Goal: Ask a question: Seek information or help from site administrators or community

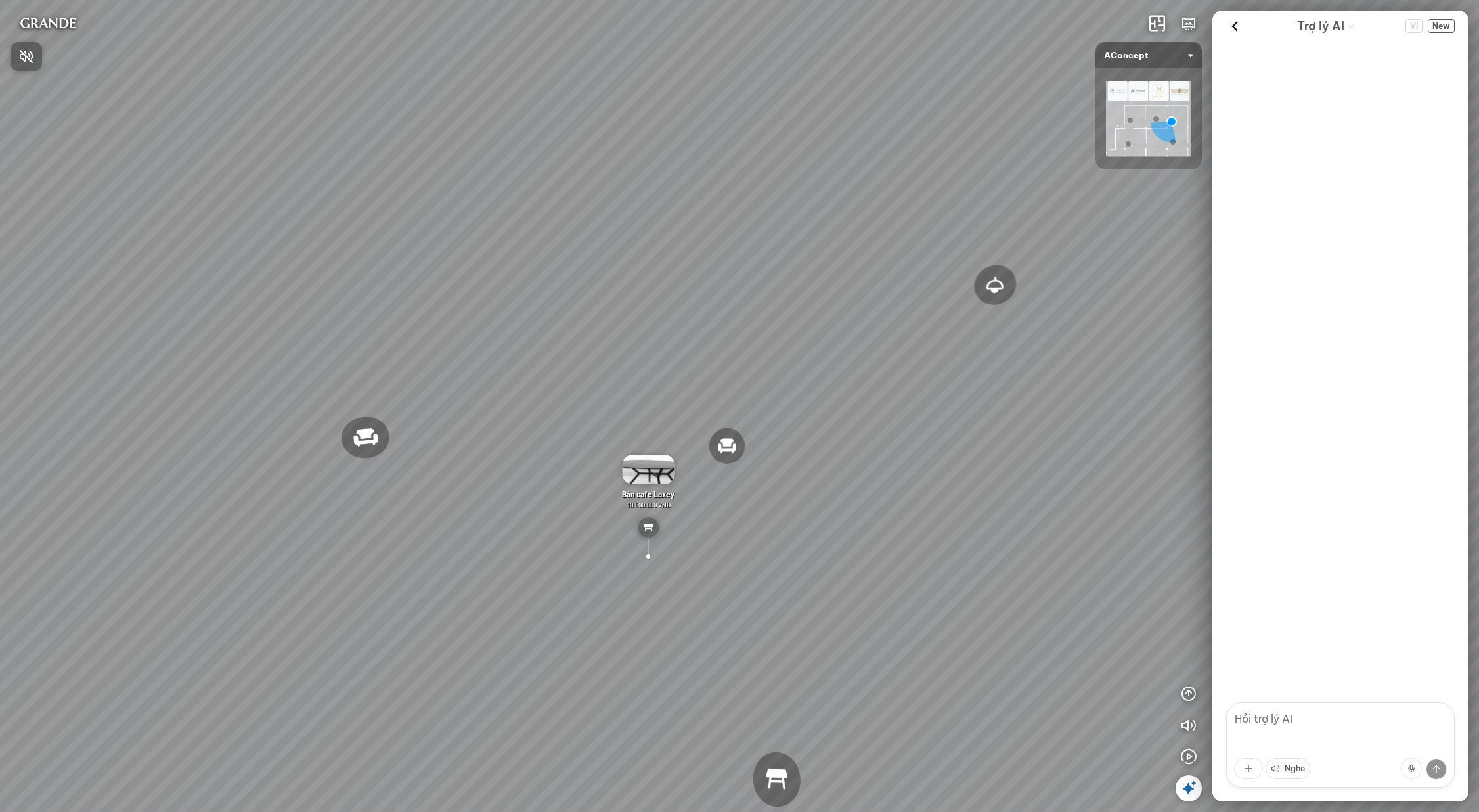
scroll to position [469, 0]
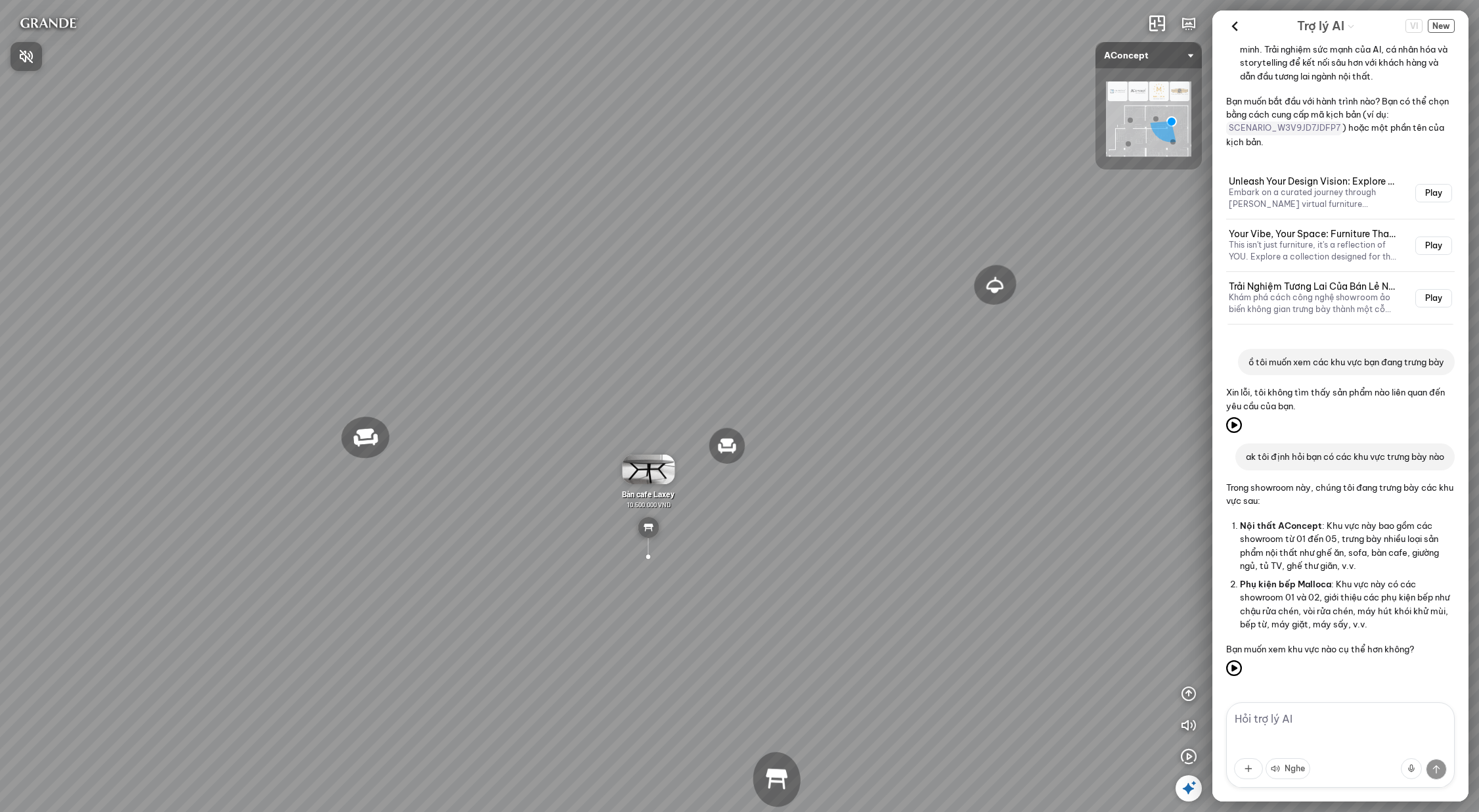
click at [1445, 25] on div at bounding box center [739, 406] width 1479 height 812
click at [1444, 29] on span "New" at bounding box center [1441, 25] width 27 height 14
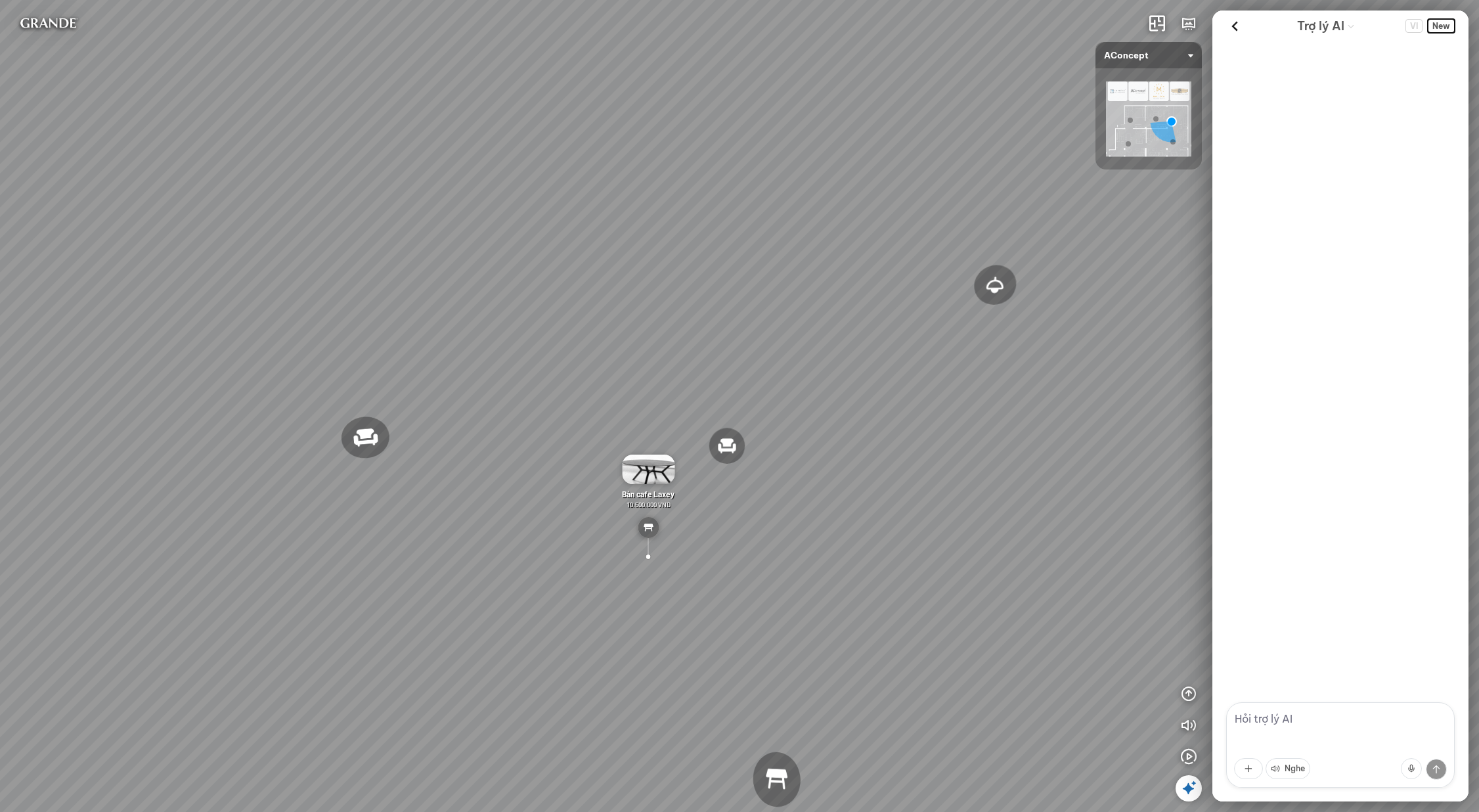
scroll to position [0, 0]
click at [1333, 727] on textarea at bounding box center [1341, 745] width 229 height 85
paste textarea "tôi muốn khám phá showroom này"
type textarea "tôi muốn khám phá showroom này"
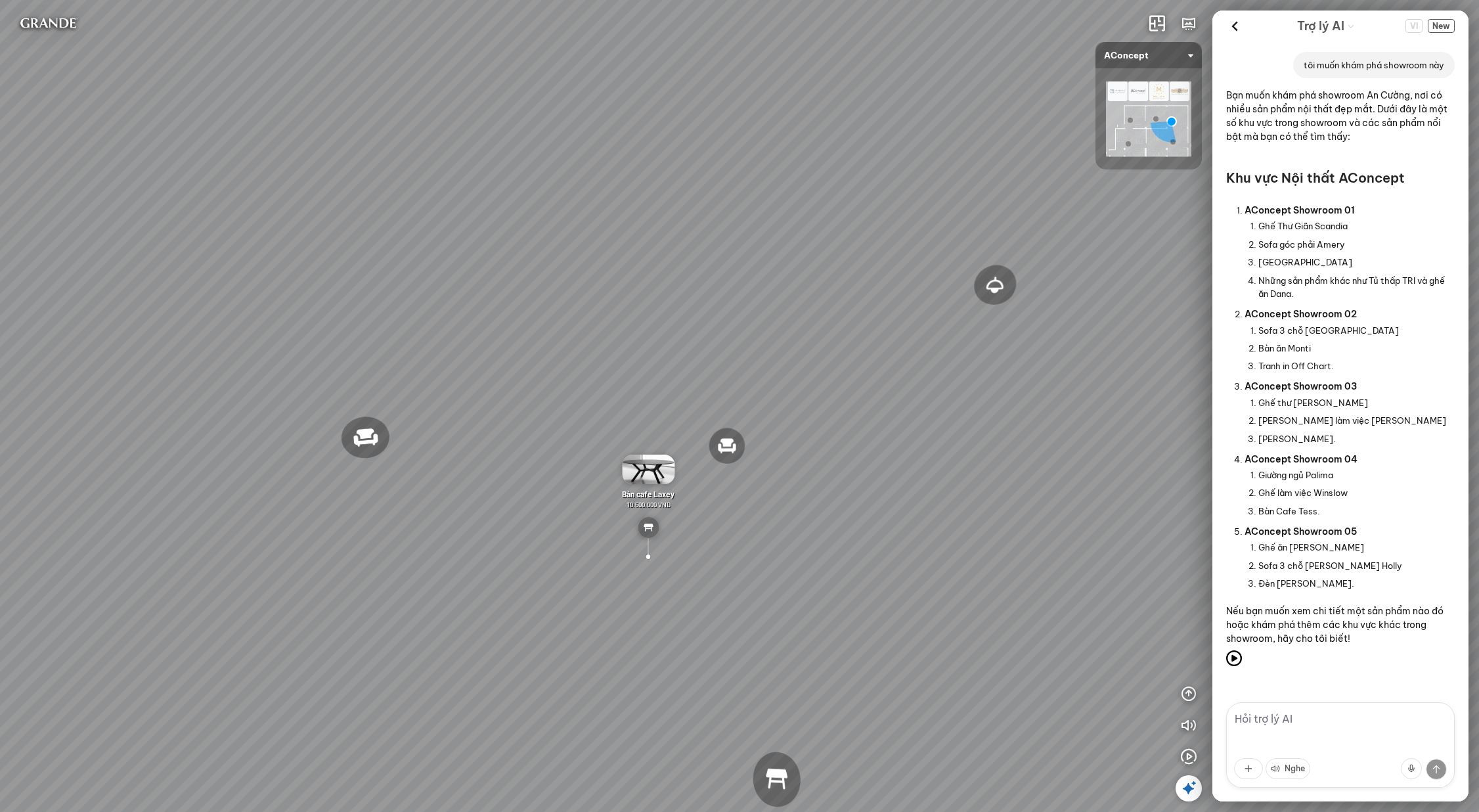
click at [1347, 734] on textarea at bounding box center [1341, 745] width 229 height 85
click at [1289, 740] on textarea at bounding box center [1341, 745] width 229 height 85
paste textarea "tôi cần tư vấn giải pháp phòng khách cho nhà 4 người, 2 trẻ em 2 người lớn tài …"
type textarea "tôi cần tư vấn giải pháp phòng khách cho nhà 4 người, 2 trẻ em 2 người lớn tài …"
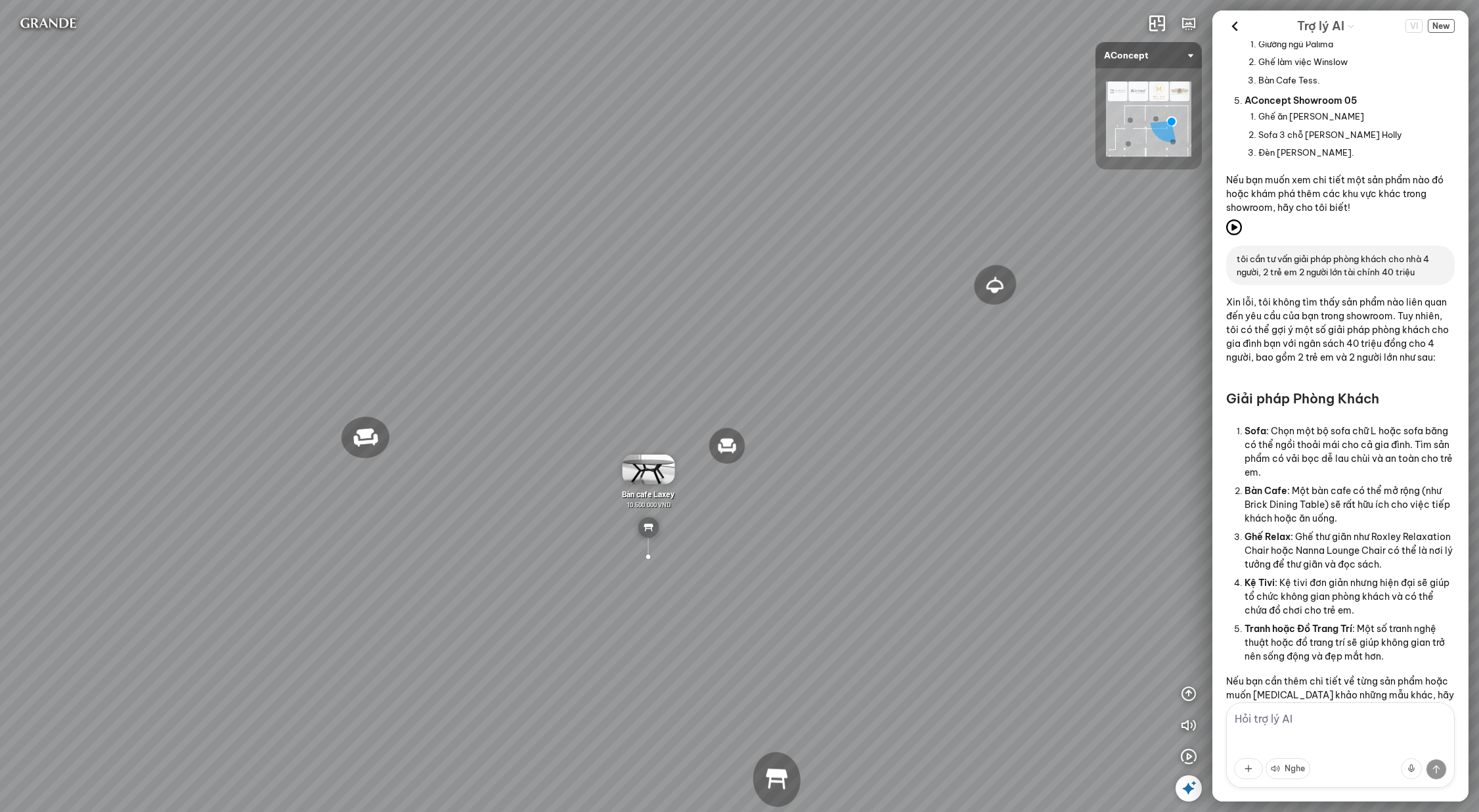
scroll to position [503, 0]
